Goal: Task Accomplishment & Management: Use online tool/utility

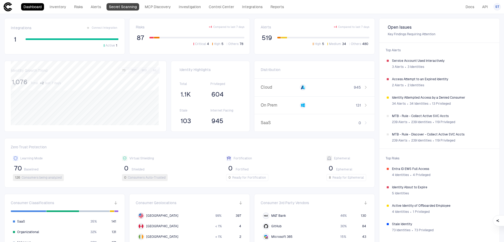
click at [126, 6] on link "Secret Scanning" at bounding box center [122, 6] width 33 height 7
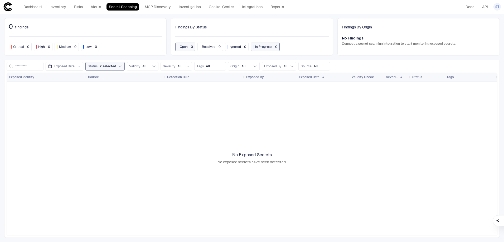
click at [121, 69] on button "Status 2 selected" at bounding box center [104, 66] width 39 height 8
click at [110, 79] on div "Open" at bounding box center [118, 78] width 56 height 4
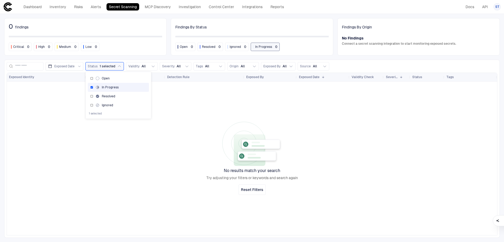
click at [104, 87] on span "In Progress" at bounding box center [110, 87] width 17 height 4
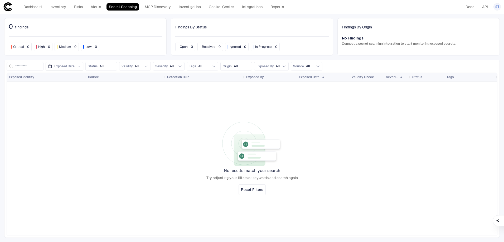
click at [105, 30] on div "0 findings" at bounding box center [85, 27] width 153 height 8
click at [97, 4] on link "Alerts" at bounding box center [95, 6] width 15 height 7
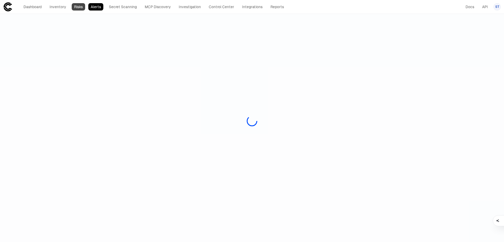
click at [77, 6] on link "Risks" at bounding box center [78, 6] width 13 height 7
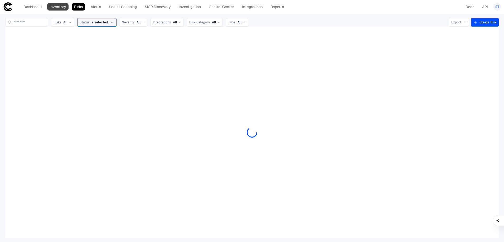
click at [64, 6] on link "Inventory" at bounding box center [57, 6] width 21 height 7
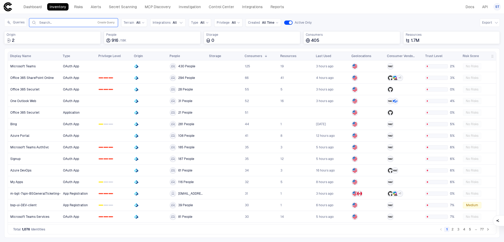
click at [66, 22] on input "text" at bounding box center [65, 23] width 53 height 4
paste input "**********"
type input "**********"
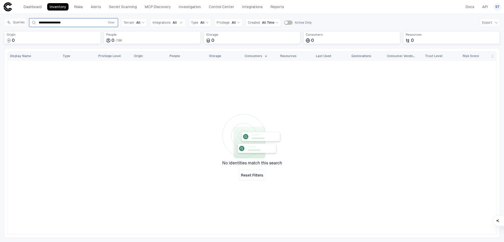
click at [86, 20] on div "**********" at bounding box center [73, 22] width 84 height 6
click at [91, 22] on input "**********" at bounding box center [71, 23] width 64 height 4
click at [110, 23] on button "Clear" at bounding box center [111, 22] width 9 height 6
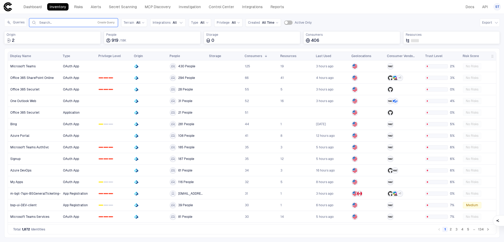
click at [73, 22] on input "text" at bounding box center [65, 23] width 53 height 4
click at [103, 21] on button "Create Query" at bounding box center [105, 22] width 19 height 6
click at [43, 52] on button "Add Condition" at bounding box center [46, 53] width 30 height 8
click at [71, 41] on div "Origin: Name" at bounding box center [62, 38] width 29 height 8
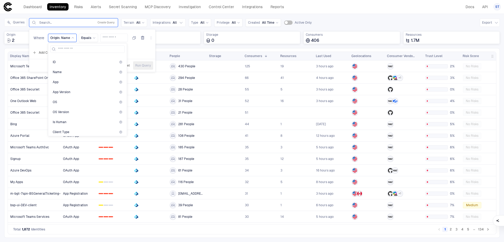
scroll to position [711, 0]
click at [84, 101] on div "Name" at bounding box center [87, 98] width 74 height 9
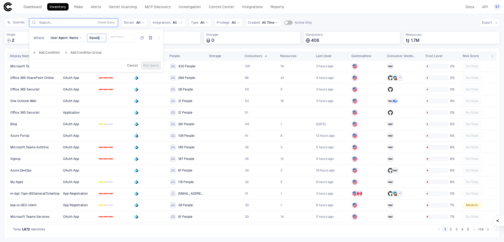
click at [97, 40] on span "Equals" at bounding box center [94, 38] width 10 height 4
click at [103, 76] on div "Contains" at bounding box center [119, 79] width 61 height 9
click at [119, 39] on input "text" at bounding box center [125, 38] width 23 height 8
paste input "**********"
type input "**********"
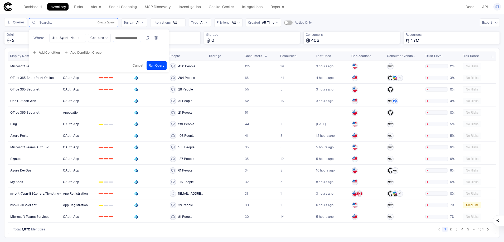
scroll to position [0, 5]
drag, startPoint x: 115, startPoint y: 37, endPoint x: 190, endPoint y: 40, distance: 75.9
click at [187, 40] on div "**********" at bounding box center [251, 33] width 495 height 30
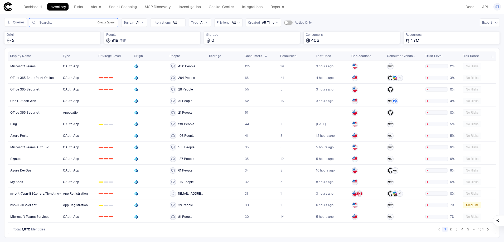
click at [102, 25] on button "Create Query" at bounding box center [105, 22] width 19 height 6
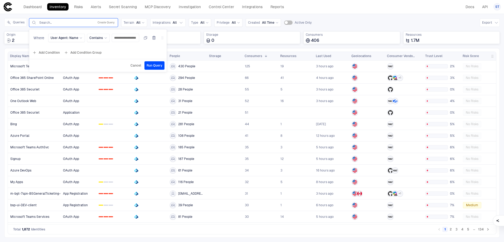
click at [48, 52] on button "Add Condition" at bounding box center [46, 52] width 30 height 8
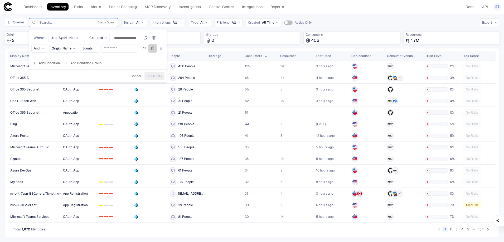
click at [152, 49] on icon "button" at bounding box center [152, 48] width 4 height 4
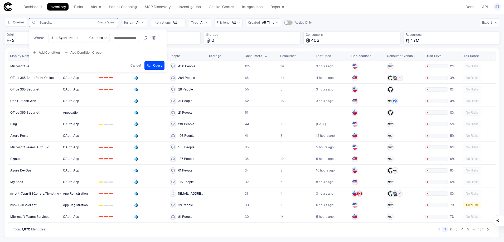
click at [123, 39] on input "**********" at bounding box center [125, 38] width 23 height 8
click at [121, 37] on input "**********" at bounding box center [125, 38] width 23 height 8
type input "***"
click at [154, 66] on span "Run Query" at bounding box center [154, 65] width 16 height 4
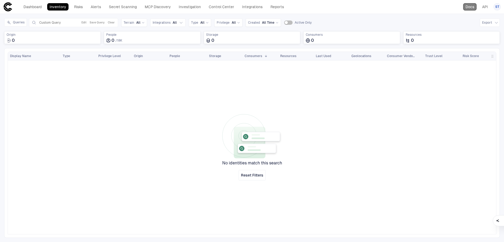
click at [471, 6] on link "Docs" at bounding box center [469, 6] width 13 height 7
drag, startPoint x: 58, startPoint y: 22, endPoint x: 116, endPoint y: 28, distance: 58.5
click at [58, 22] on span "Custom Query" at bounding box center [49, 23] width 21 height 4
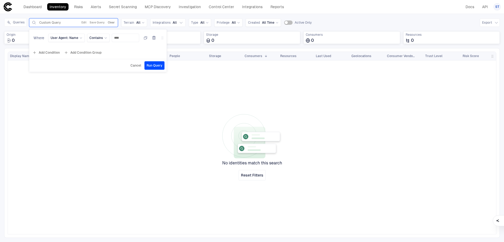
click at [112, 21] on button "Clear" at bounding box center [111, 22] width 9 height 6
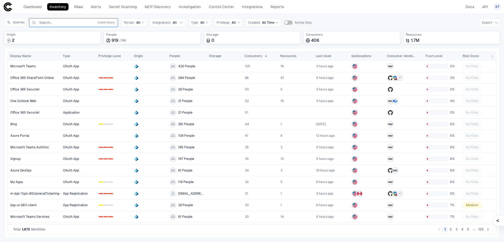
click at [61, 20] on div "Search... Create Query" at bounding box center [73, 22] width 84 height 6
click at [63, 26] on div "Search... Create Query" at bounding box center [73, 22] width 84 height 6
click at [66, 22] on input "text" at bounding box center [65, 23] width 53 height 4
type input "*"
paste input "**********"
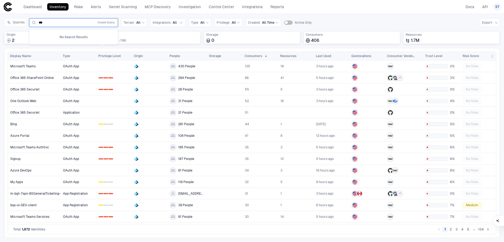
type input "***"
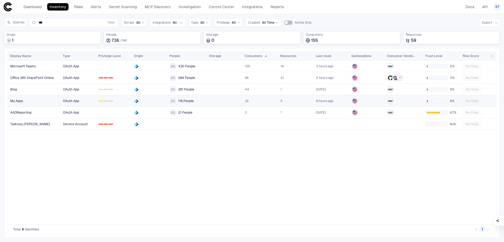
click at [33, 99] on link "My Apps" at bounding box center [34, 101] width 52 height 11
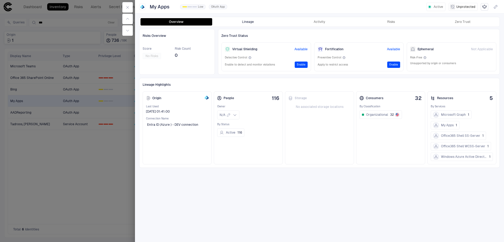
click at [242, 20] on button "Lineage" at bounding box center [248, 21] width 72 height 7
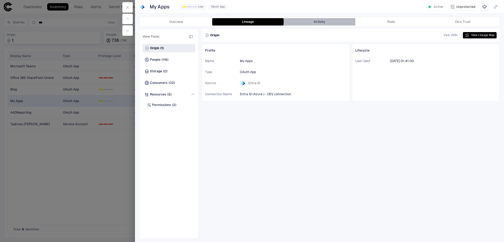
click at [317, 22] on button "Activity" at bounding box center [319, 21] width 72 height 7
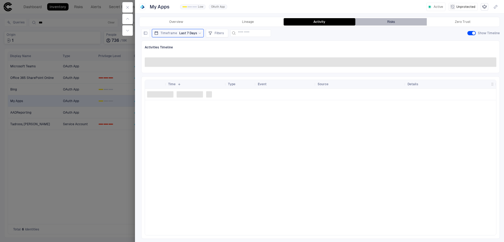
click at [390, 21] on div "Risks" at bounding box center [391, 22] width 8 height 4
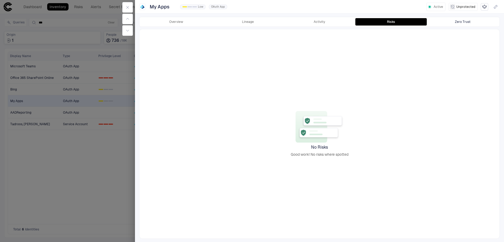
click at [471, 21] on button "Zero Trust" at bounding box center [462, 21] width 72 height 7
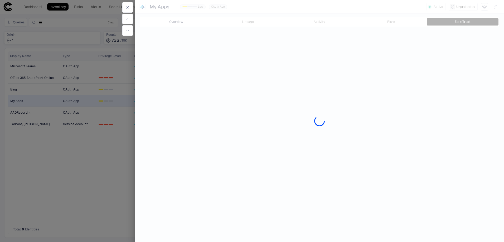
click at [173, 23] on button "Overview" at bounding box center [176, 21] width 72 height 7
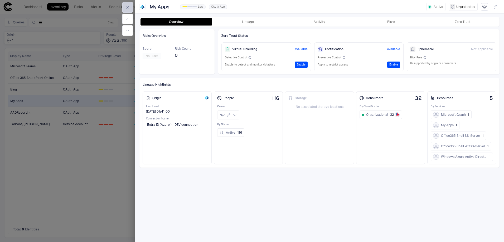
click at [128, 7] on icon "button" at bounding box center [127, 7] width 2 height 2
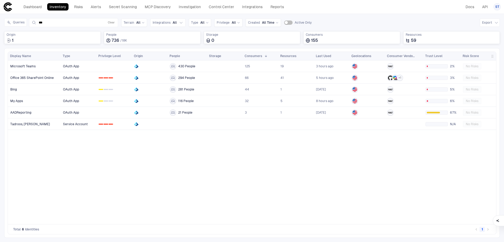
drag, startPoint x: 38, startPoint y: 175, endPoint x: 33, endPoint y: 135, distance: 39.6
click at [39, 175] on div "Microsoft Teams Office 365 SharePoint Online Bing My Apps AADReporting Tadroos,…" at bounding box center [252, 143] width 488 height 164
click at [110, 23] on button "Clear" at bounding box center [111, 22] width 9 height 6
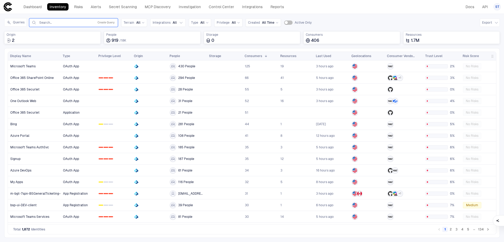
click at [90, 24] on input "text" at bounding box center [65, 23] width 53 height 4
click at [104, 22] on button "Create Query" at bounding box center [105, 22] width 19 height 6
click at [52, 52] on button "Add Condition" at bounding box center [46, 53] width 30 height 8
click at [66, 41] on div "Origin: Name" at bounding box center [62, 38] width 29 height 8
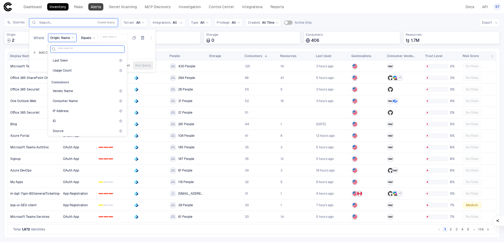
scroll to position [8, 0]
click at [81, 25] on div "Search... Create Query" at bounding box center [73, 22] width 84 height 6
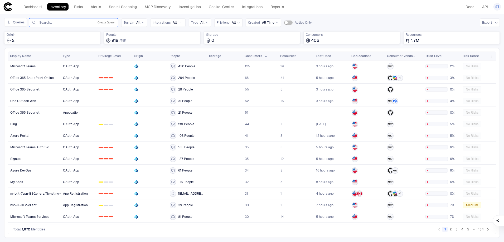
click at [80, 23] on div "Search..." at bounding box center [65, 23] width 53 height 4
click at [80, 26] on div "Search... Create Query" at bounding box center [73, 22] width 89 height 9
click at [27, 230] on span "1,872" at bounding box center [26, 230] width 8 height 4
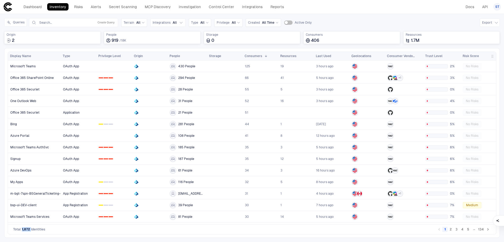
click at [27, 230] on span "1,872" at bounding box center [26, 230] width 8 height 4
click at [64, 22] on input "text" at bounding box center [65, 23] width 53 height 4
paste input "**********"
type input "**********"
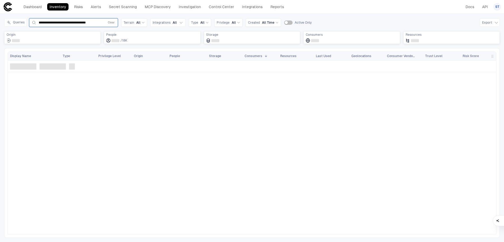
scroll to position [0, 0]
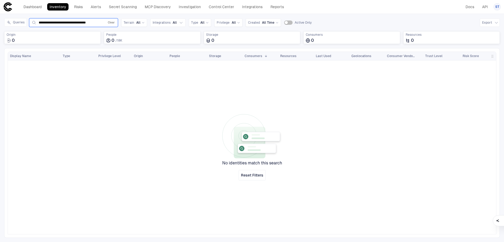
click at [110, 23] on button "Clear" at bounding box center [111, 22] width 9 height 6
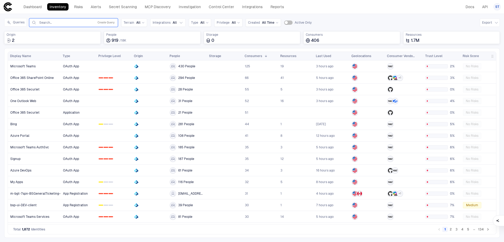
click at [56, 23] on input "text" at bounding box center [66, 23] width 54 height 4
paste input "**********"
type input "**********"
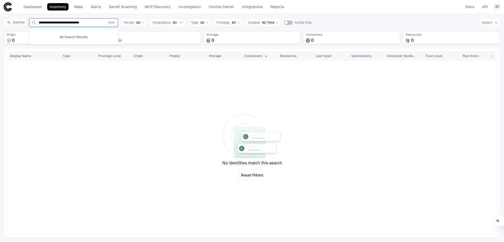
drag, startPoint x: 127, startPoint y: 126, endPoint x: 130, endPoint y: 127, distance: 3.3
click at [128, 126] on div at bounding box center [278, 148] width 435 height 174
click at [257, 5] on link "Integrations" at bounding box center [251, 6] width 25 height 7
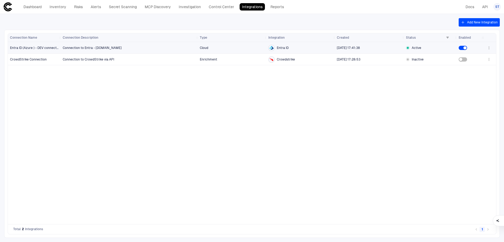
click at [154, 48] on span "Connection to Entra - [DOMAIN_NAME]" at bounding box center [129, 48] width 133 height 11
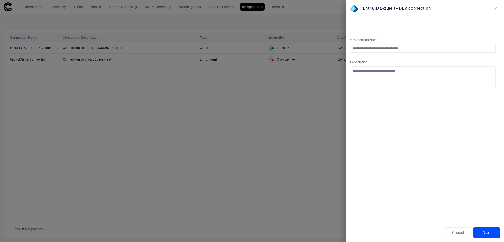
click at [490, 230] on button "Next" at bounding box center [486, 233] width 26 height 11
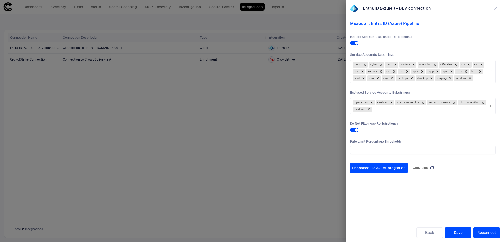
click at [259, 154] on div at bounding box center [252, 121] width 504 height 242
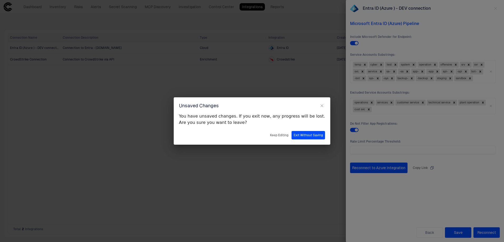
click at [301, 138] on button "Exit Without Saving" at bounding box center [307, 135] width 33 height 8
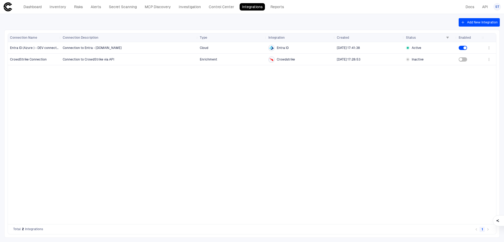
drag, startPoint x: 340, startPoint y: 111, endPoint x: 246, endPoint y: 97, distance: 95.3
click at [341, 111] on div "Connection to Entra - [DOMAIN_NAME] Cloud Entra ID [DATE] 17:41:38 Active Conne…" at bounding box center [272, 133] width 422 height 182
click at [490, 48] on icon "button" at bounding box center [488, 48] width 4 height 4
click at [470, 58] on li "Edit" at bounding box center [471, 60] width 35 height 8
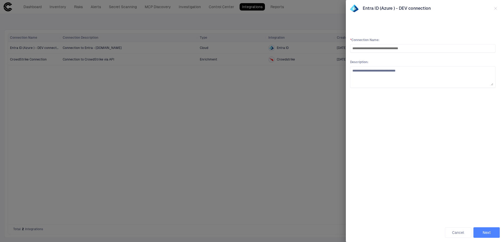
click at [487, 235] on button "Next" at bounding box center [486, 233] width 26 height 11
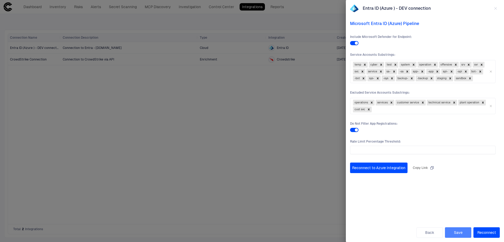
click at [463, 233] on button "Save" at bounding box center [458, 233] width 26 height 11
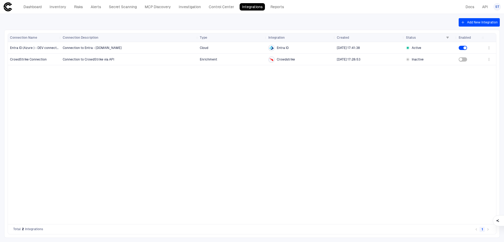
click at [215, 123] on div "Connection to Entra - [DOMAIN_NAME] Cloud Entra ID [DATE] 17:41:38 Active Conne…" at bounding box center [272, 133] width 422 height 182
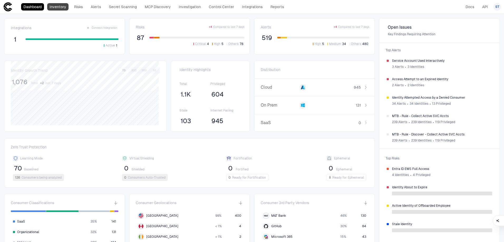
drag, startPoint x: 60, startPoint y: 9, endPoint x: 64, endPoint y: 9, distance: 4.5
click at [60, 9] on link "Inventory" at bounding box center [57, 6] width 21 height 7
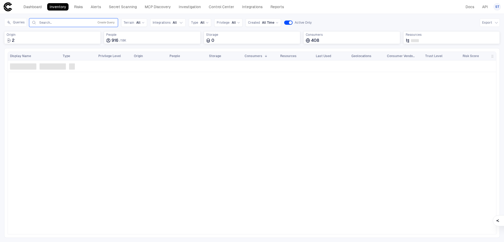
click at [82, 23] on input "text" at bounding box center [65, 23] width 53 height 4
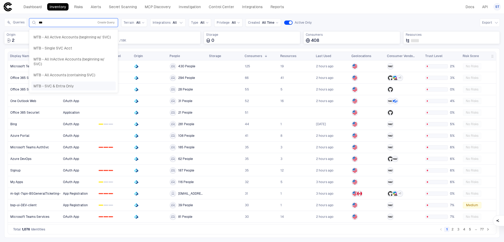
click at [81, 89] on div "MTB - SVC & Entra Only" at bounding box center [73, 86] width 84 height 9
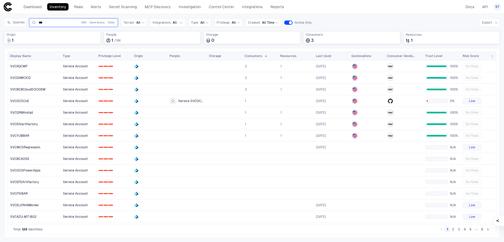
click at [59, 21] on input "***" at bounding box center [57, 23] width 37 height 4
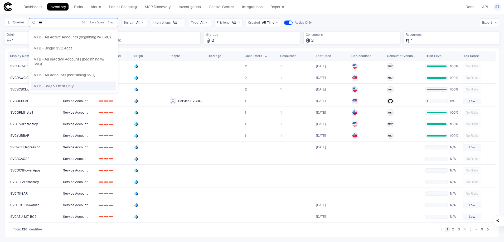
click at [72, 87] on span "MTB - SVC & Entra Only" at bounding box center [53, 86] width 40 height 5
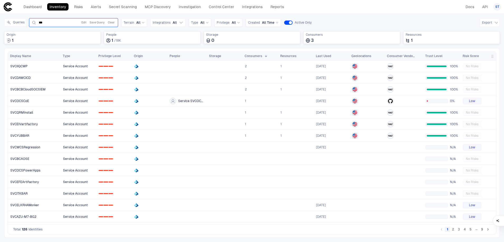
click at [53, 22] on input "***" at bounding box center [57, 23] width 37 height 4
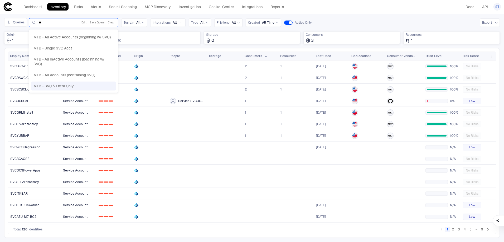
type input "*"
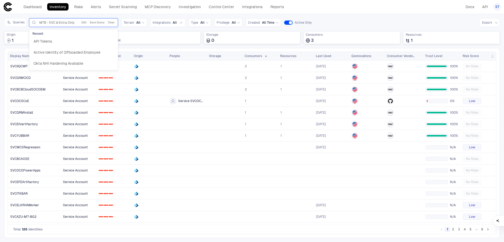
click at [388, 21] on div "Queries option MTB - SVC & Entra Only, selected. 3 results available. Use Up an…" at bounding box center [251, 22] width 495 height 9
click at [75, 23] on input "text" at bounding box center [57, 23] width 37 height 4
click at [404, 18] on div "Queries option API Tokens, selected. MTB - SVC & Entra Only Edit Save Query Cle…" at bounding box center [251, 22] width 495 height 9
click at [494, 22] on icon "button" at bounding box center [496, 23] width 4 height 4
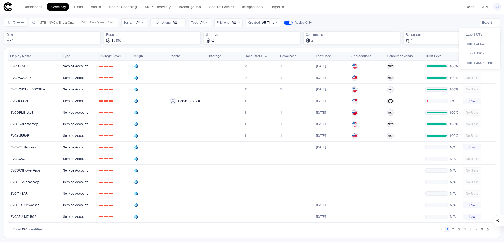
click at [487, 35] on li "Export CSV" at bounding box center [479, 34] width 37 height 8
click at [384, 19] on div "Queries MTB - SVC & Entra Only Edit Save Query Clear Terrain All Integrations A…" at bounding box center [251, 22] width 495 height 9
click at [492, 23] on button "Export" at bounding box center [489, 22] width 20 height 8
click at [487, 34] on li "Export CSV" at bounding box center [479, 34] width 37 height 8
